Goal: Task Accomplishment & Management: Manage account settings

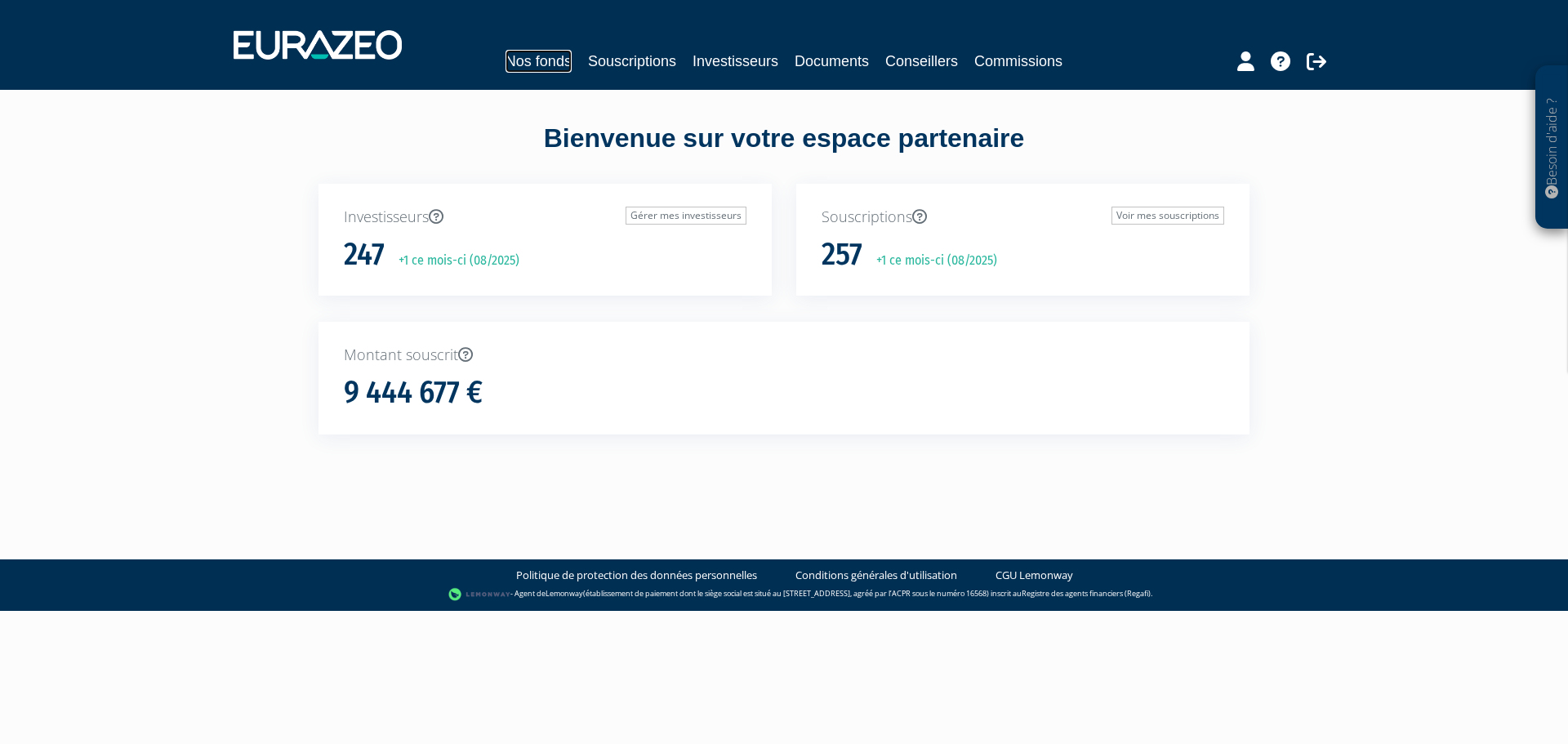
click at [506, 63] on link "Nos fonds" at bounding box center [539, 61] width 66 height 23
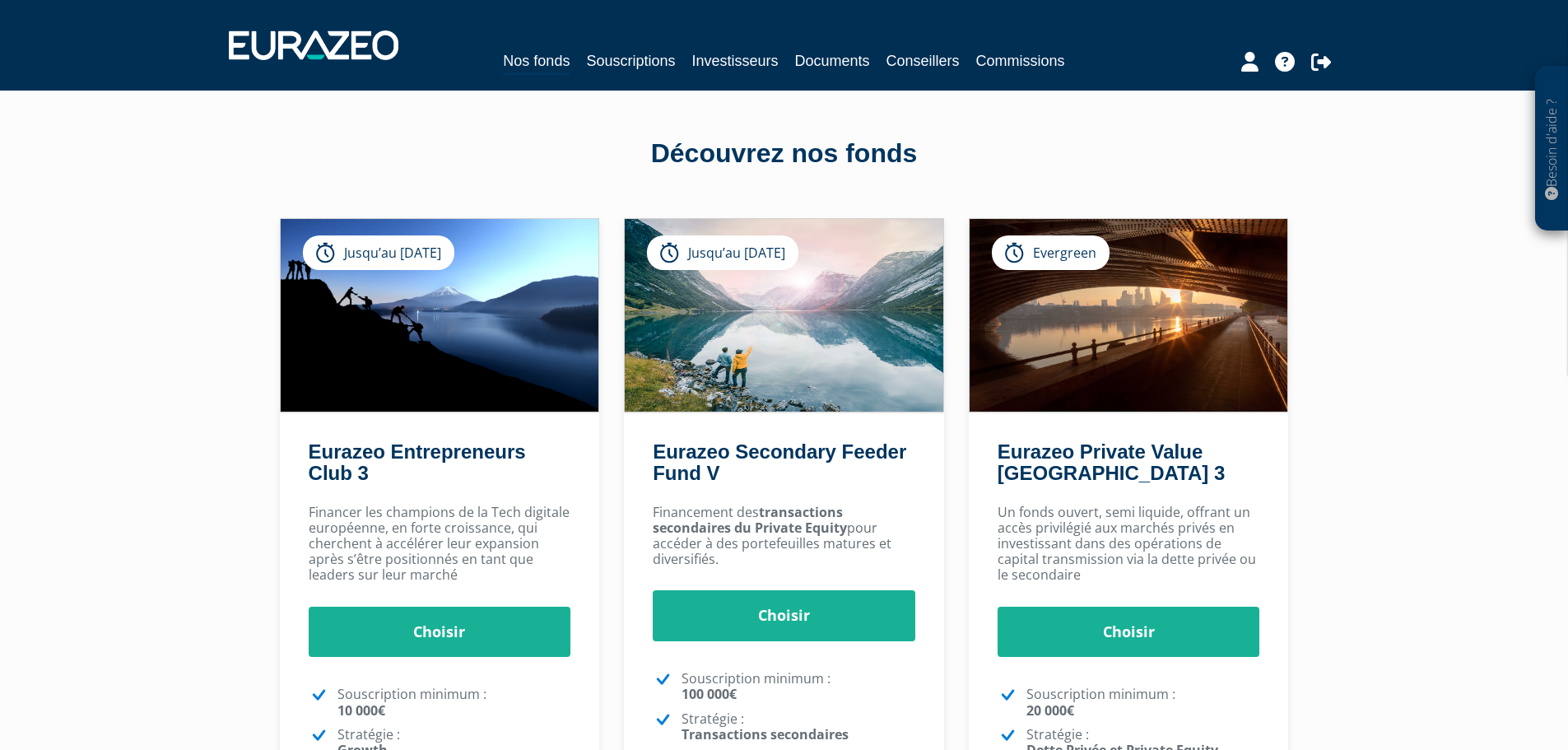
click at [783, 66] on div "Nos fonds Souscriptions Investisseurs Documents Conseillers Commissions" at bounding box center [784, 62] width 757 height 25
click at [633, 59] on link "Souscriptions" at bounding box center [631, 61] width 89 height 23
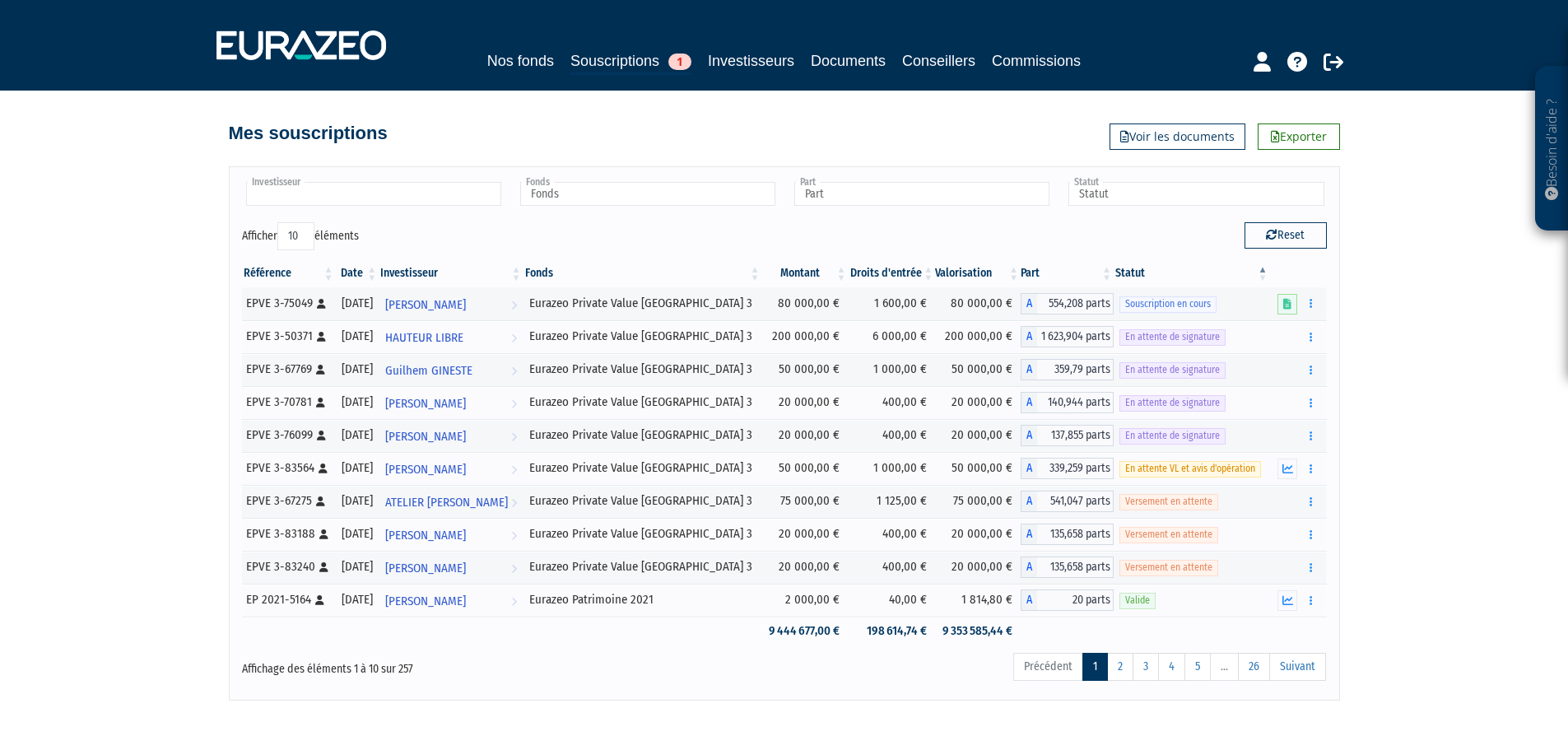
click at [375, 193] on input "text" at bounding box center [373, 193] width 255 height 24
type input "[PERSON_NAME]"
click at [252, 215] on li "THOMAS BURTIN" at bounding box center [373, 221] width 260 height 21
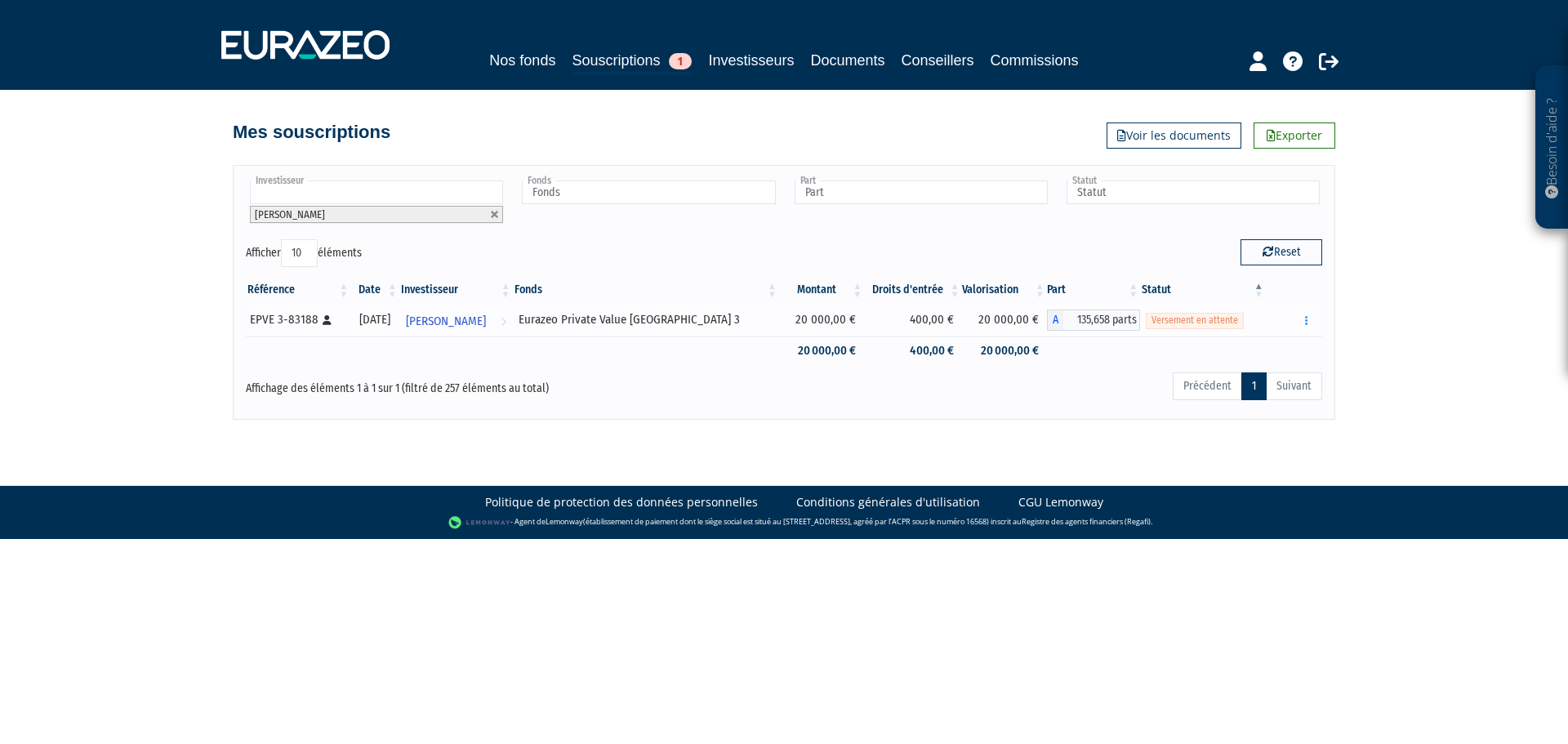
click at [1191, 318] on span "Versement en attente" at bounding box center [1194, 320] width 98 height 16
click at [1306, 317] on icon "button" at bounding box center [1306, 320] width 3 height 10
click at [926, 460] on body "Besoin d'aide ? × J'ai besoin d'aide Si vous avez une question à propos du fonc…" at bounding box center [784, 269] width 1568 height 540
click at [1304, 321] on button "button" at bounding box center [1307, 320] width 20 height 21
click at [1295, 381] on link "Réaliser le versement" at bounding box center [1250, 380] width 122 height 27
